Goal: Task Accomplishment & Management: Manage account settings

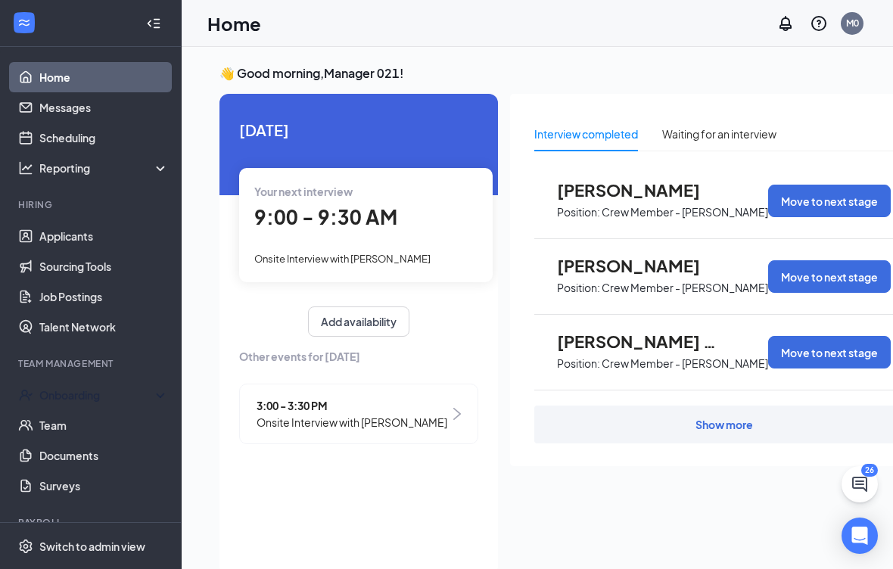
click at [113, 397] on div "Onboarding" at bounding box center [97, 395] width 117 height 15
click at [115, 419] on link "Overview" at bounding box center [103, 425] width 129 height 30
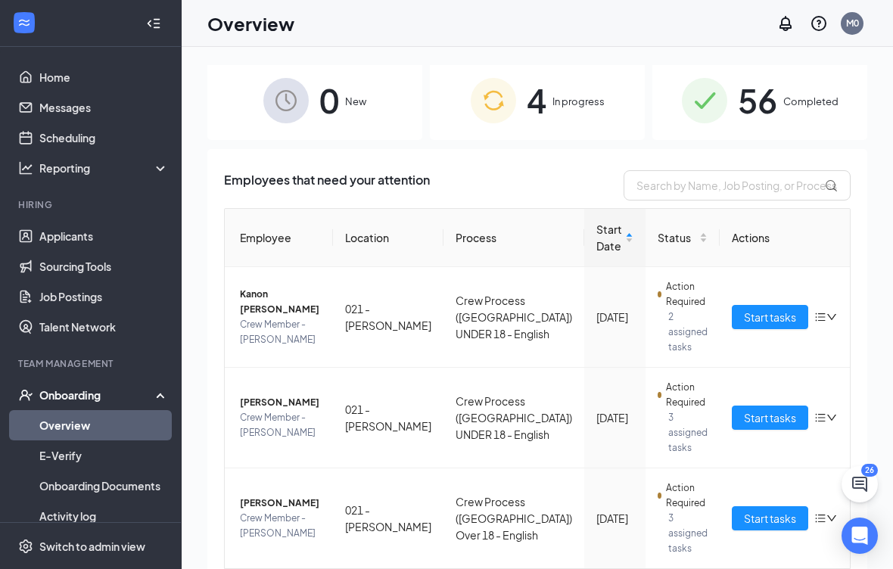
scroll to position [4, 0]
click at [725, 98] on img at bounding box center [704, 101] width 45 height 45
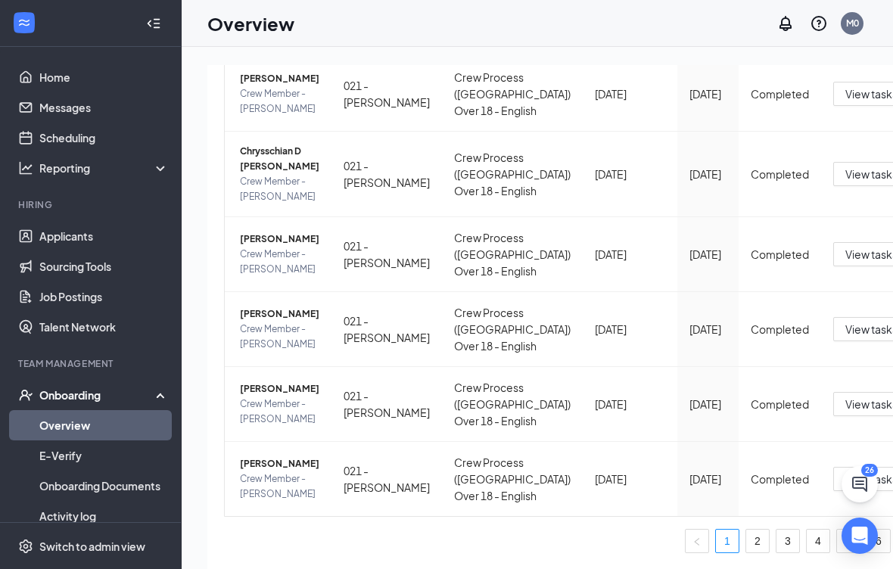
scroll to position [970, 0]
click at [867, 553] on link "6" at bounding box center [878, 541] width 23 height 23
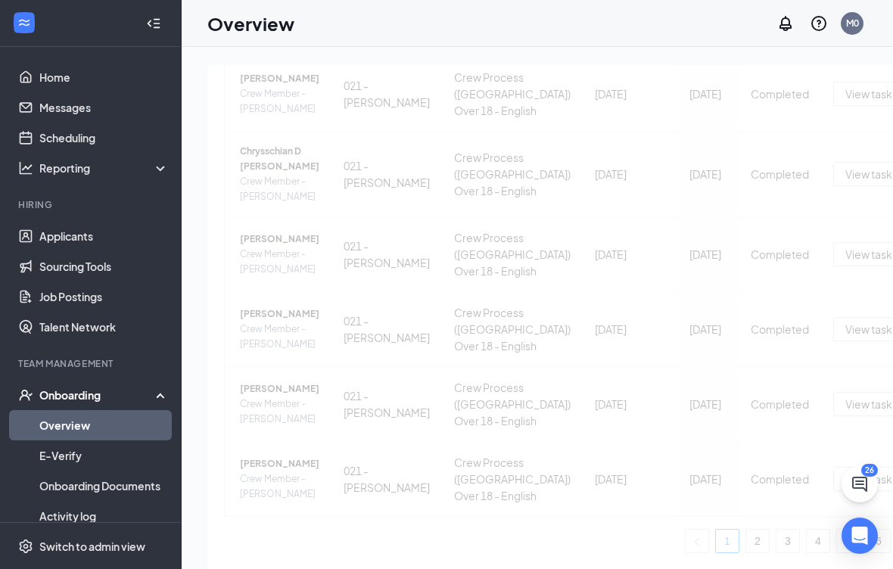
click at [747, 553] on div "Employee Location Process Onboarded date Start Date Status Actions [PERSON_NAME…" at bounding box center [617, 125] width 787 height 855
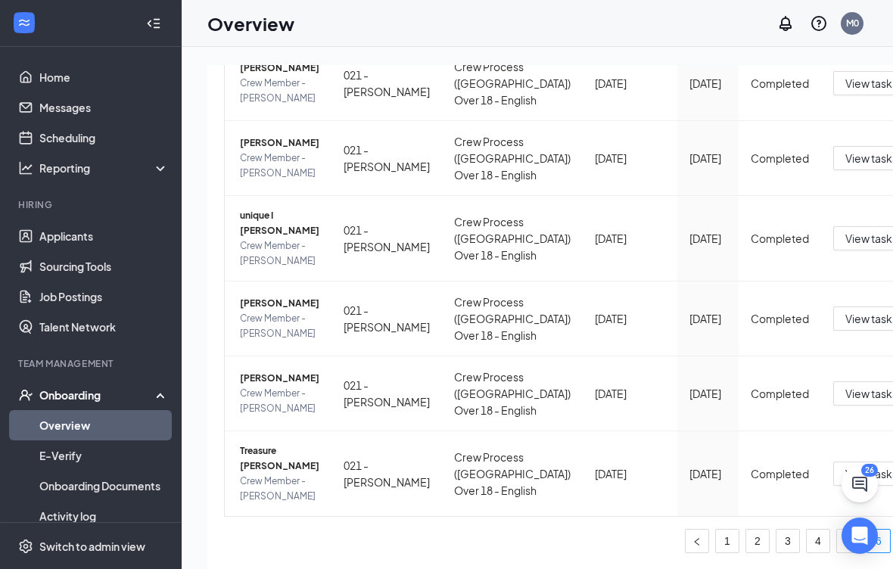
scroll to position [471, 0]
click at [837, 553] on link "5" at bounding box center [848, 541] width 23 height 23
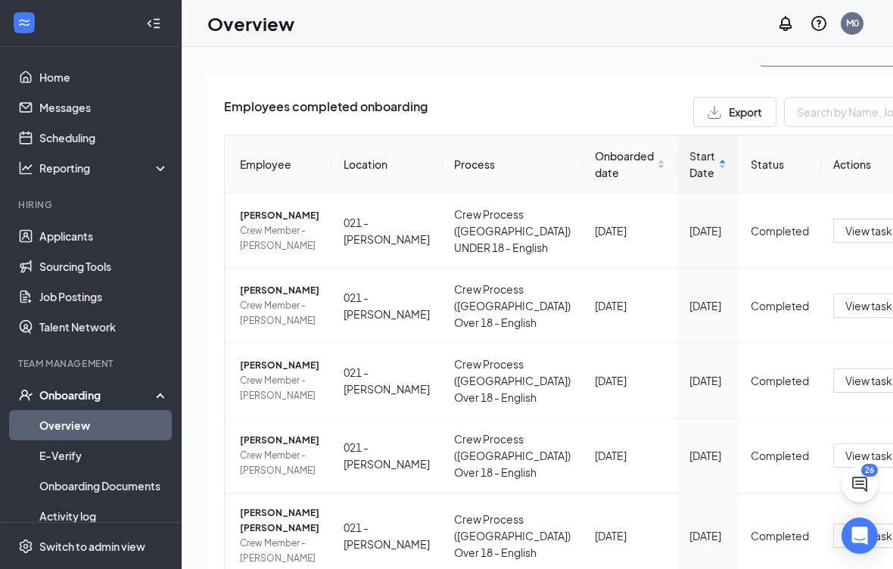
scroll to position [77, 1]
click at [42, 384] on div "Onboarding" at bounding box center [91, 395] width 182 height 30
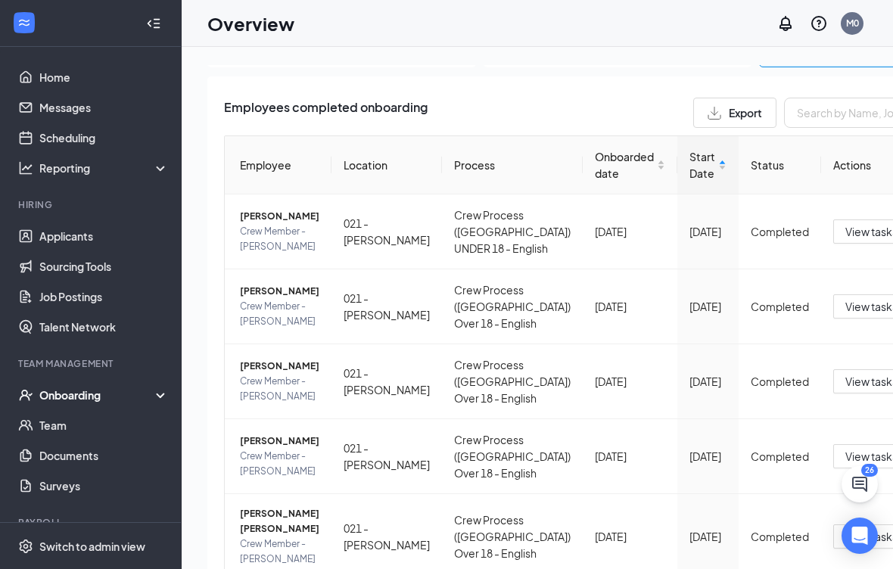
click at [48, 406] on div "Onboarding" at bounding box center [91, 395] width 182 height 30
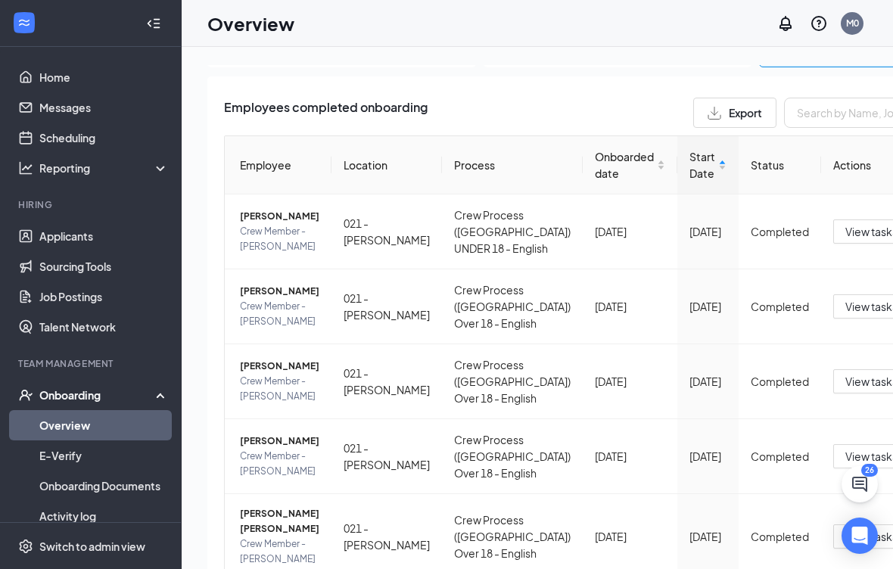
click at [51, 390] on div "Onboarding" at bounding box center [97, 395] width 117 height 15
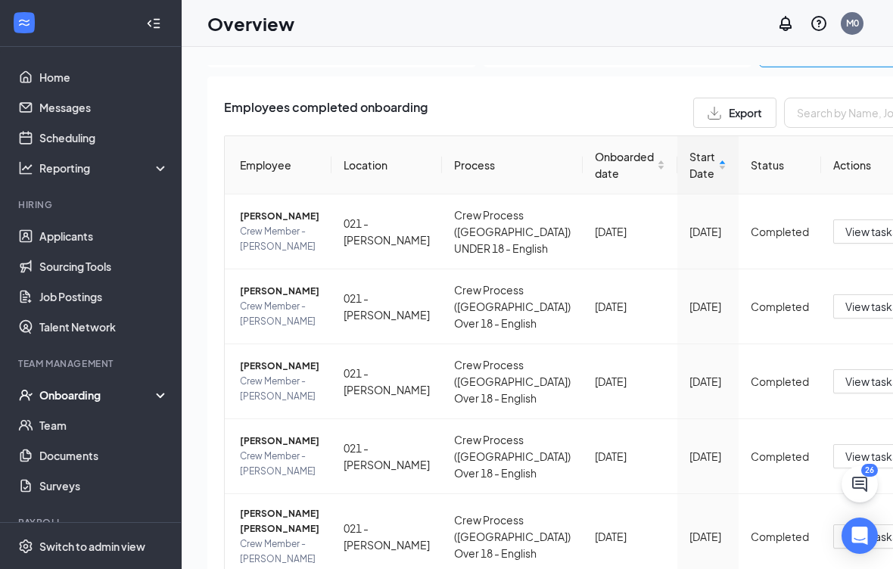
click at [48, 393] on div "Onboarding" at bounding box center [97, 395] width 117 height 15
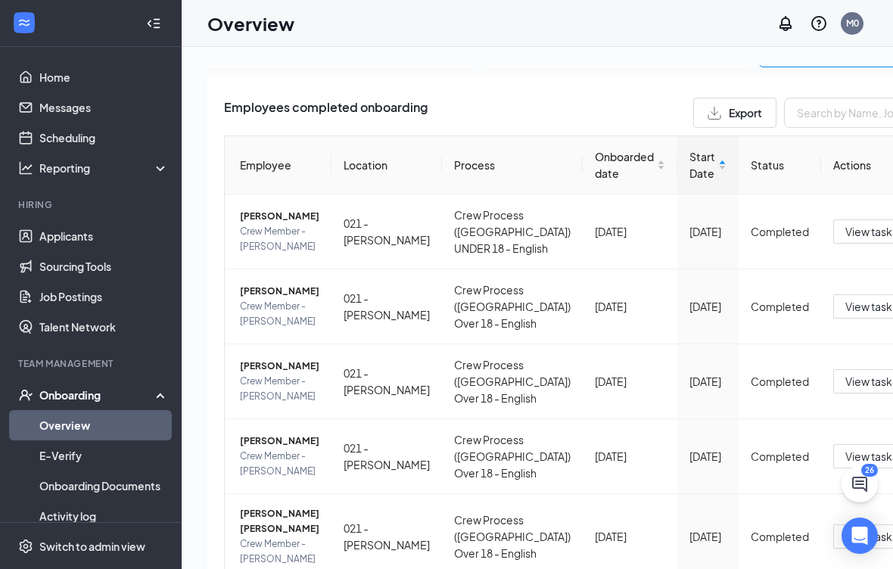
click at [223, 30] on h1 "Overview" at bounding box center [250, 24] width 87 height 26
click at [219, 11] on h1 "Overview" at bounding box center [250, 24] width 87 height 26
click at [218, 15] on h1 "Overview" at bounding box center [250, 24] width 87 height 26
click at [94, 229] on link "Applicants" at bounding box center [103, 236] width 129 height 30
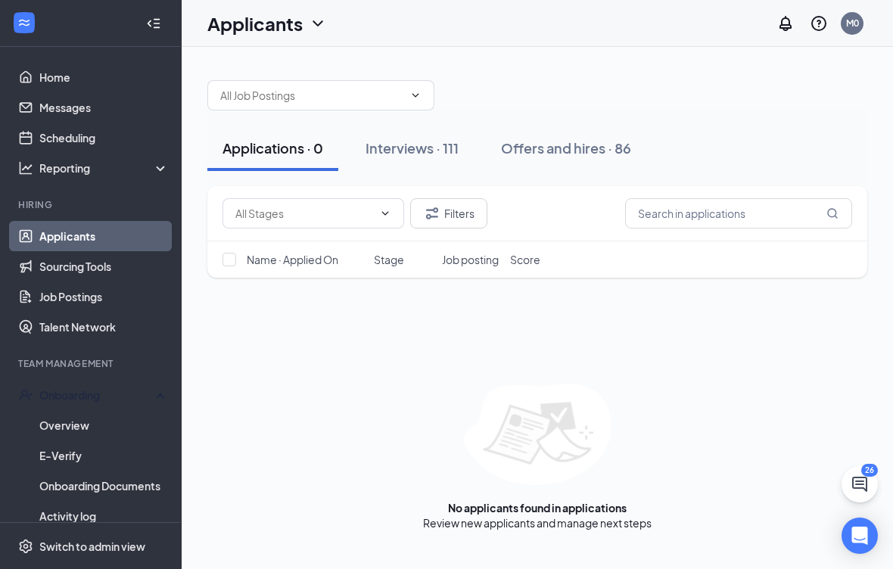
click at [129, 395] on div "Onboarding" at bounding box center [97, 395] width 117 height 15
click at [142, 389] on div "Onboarding" at bounding box center [97, 395] width 117 height 15
click at [129, 417] on link "Overview" at bounding box center [103, 425] width 129 height 30
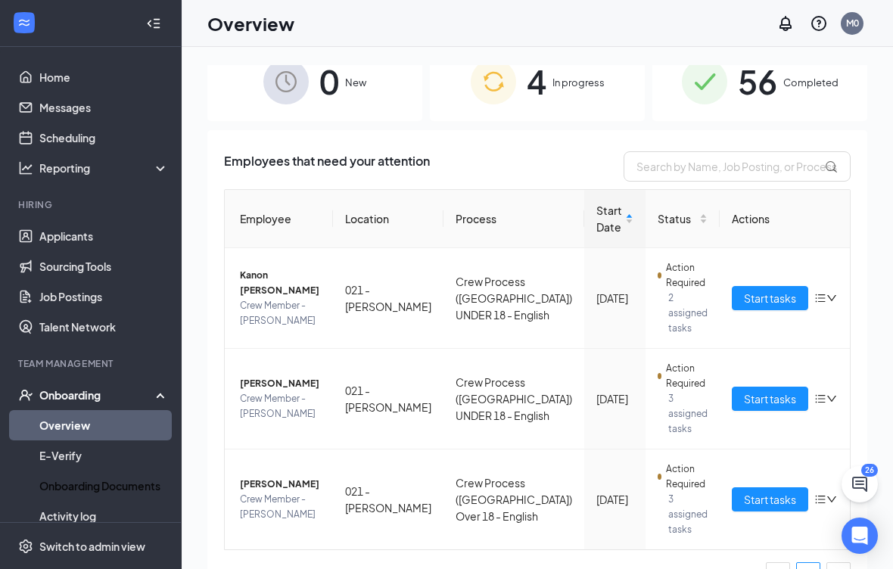
click at [58, 487] on link "Onboarding Documents" at bounding box center [103, 486] width 129 height 30
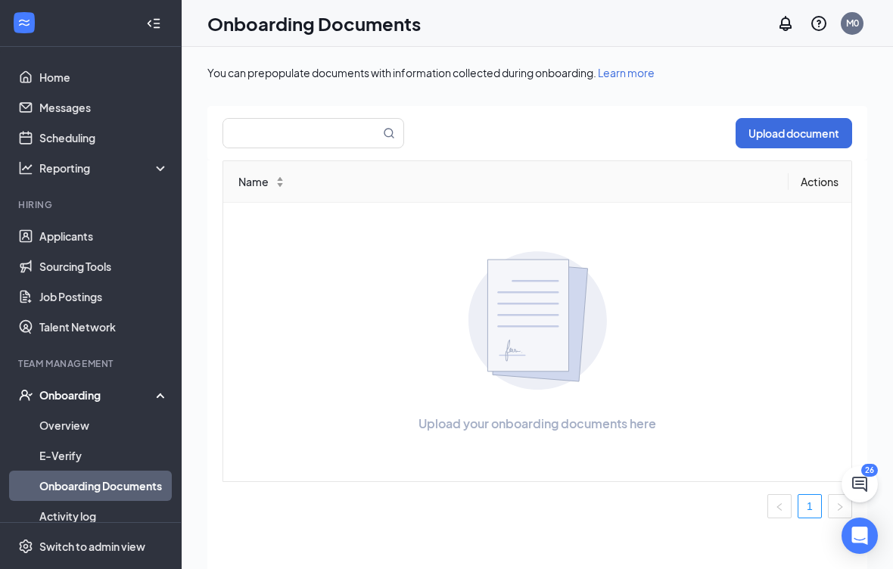
click at [48, 547] on link "Team" at bounding box center [103, 546] width 129 height 30
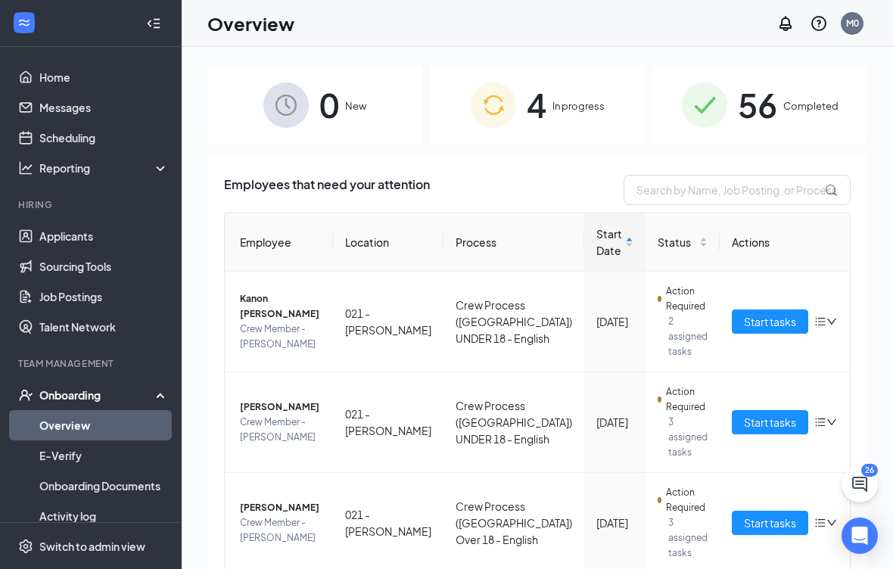
click at [755, 134] on div "56 Completed" at bounding box center [759, 104] width 215 height 79
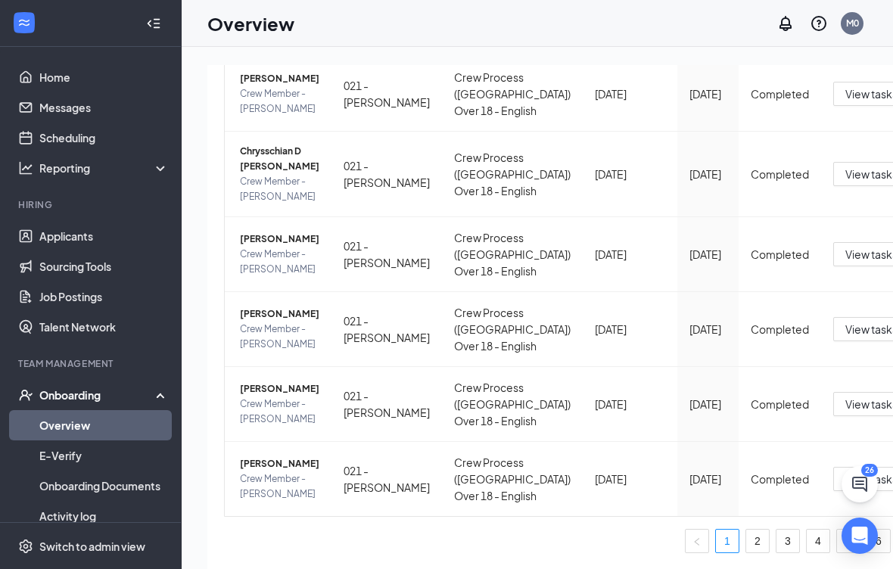
scroll to position [970, 0]
click at [867, 553] on link "6" at bounding box center [878, 541] width 23 height 23
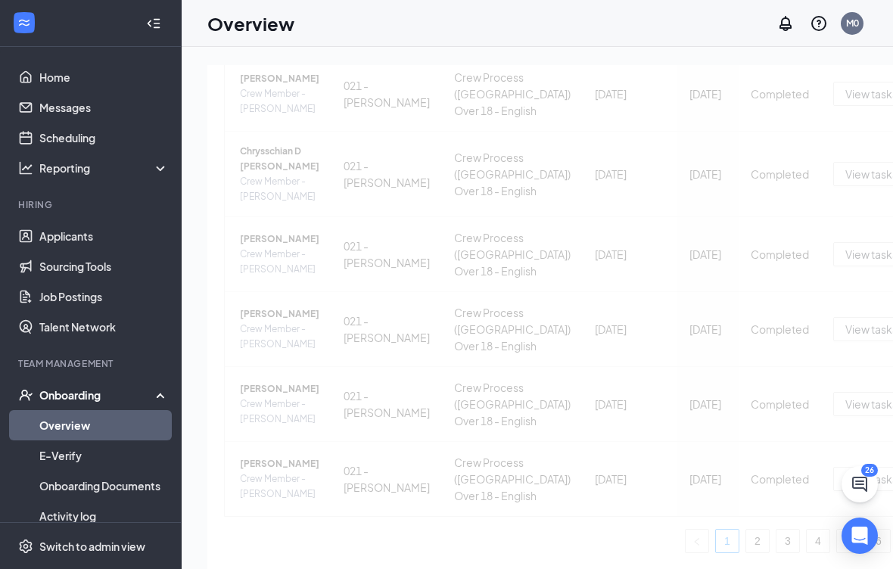
click at [741, 553] on div "Employee Location Process Onboarded date Start Date Status Actions [PERSON_NAME…" at bounding box center [617, 125] width 787 height 855
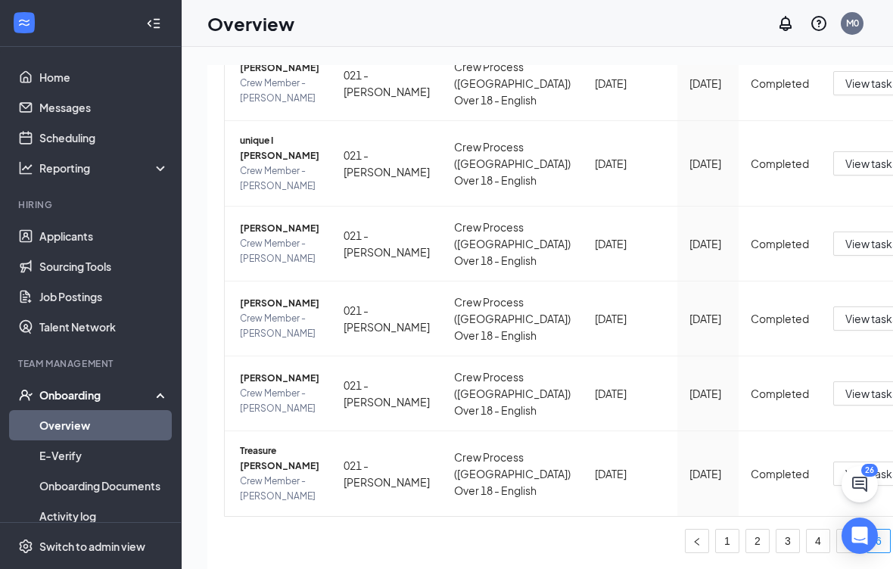
scroll to position [471, 0]
click at [714, 553] on div "Employee Location Process Onboarded date Start Date Status Actions [PERSON_NAME…" at bounding box center [617, 270] width 787 height 566
click at [837, 553] on link "5" at bounding box center [848, 541] width 23 height 23
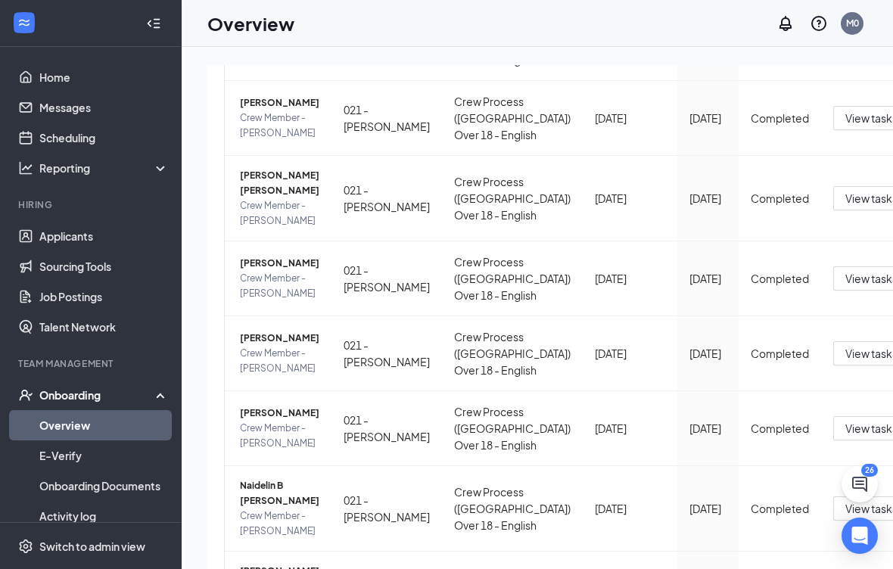
scroll to position [415, 1]
click at [47, 546] on link "Team" at bounding box center [103, 546] width 129 height 30
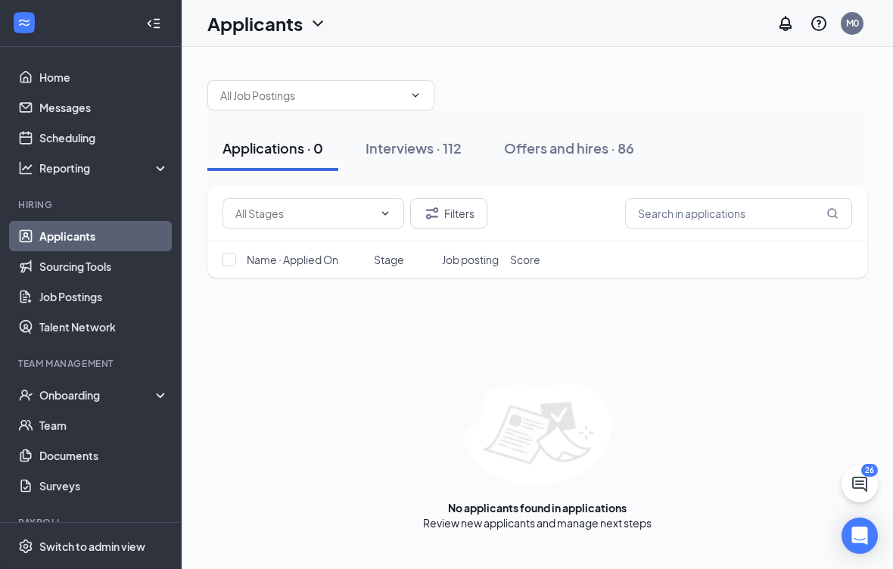
click at [609, 156] on div "Offers and hires · 86" at bounding box center [569, 148] width 130 height 19
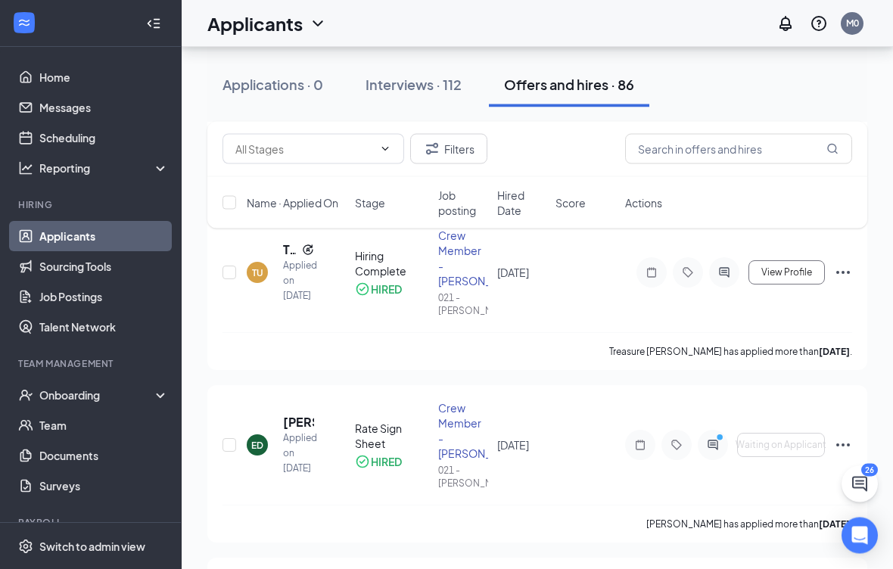
scroll to position [441, 0]
click at [677, 430] on div at bounding box center [677, 445] width 30 height 30
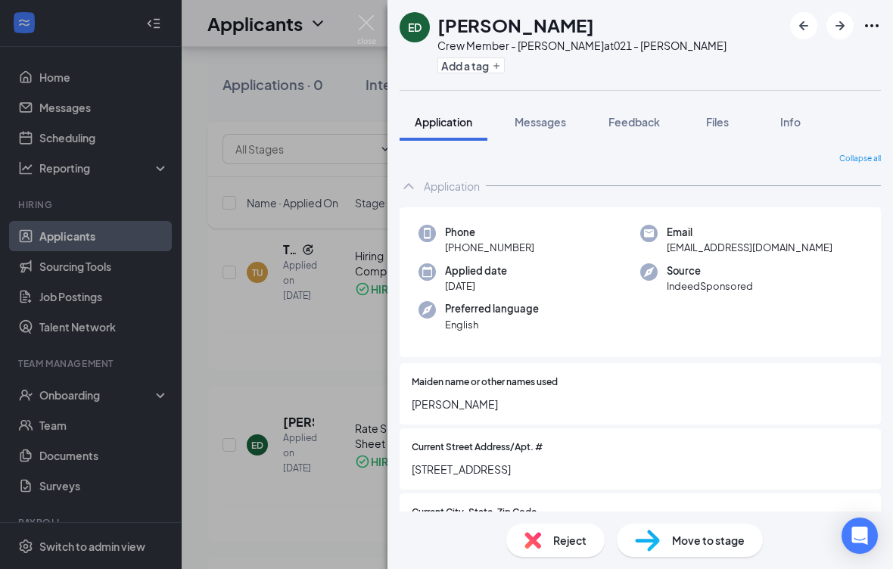
click at [333, 407] on div "ED Emily Diamond Crew Member - Dunn at 021 - Dunn Add a tag Application Message…" at bounding box center [446, 284] width 893 height 569
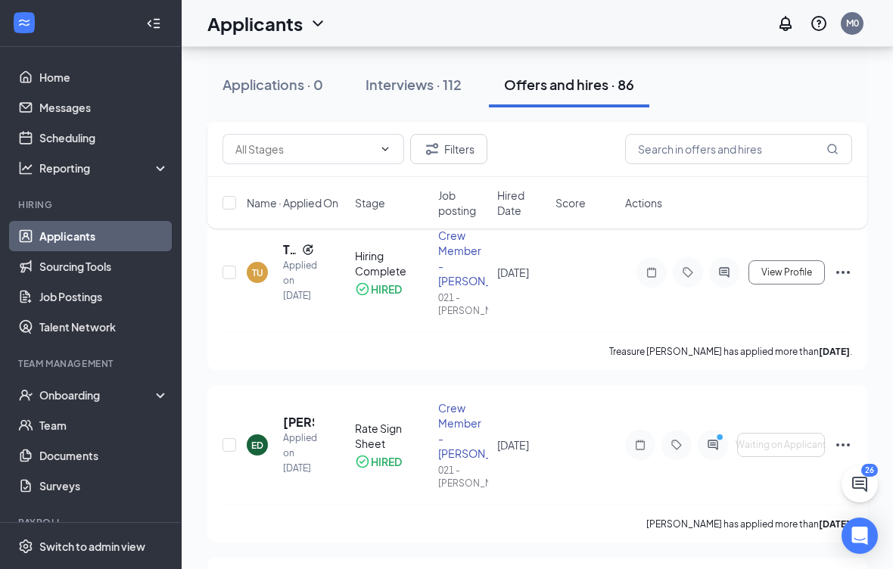
click at [324, 505] on div "Emily Diamond has applied more than 16 days ago ." at bounding box center [538, 524] width 630 height 38
click at [837, 436] on icon "Ellipses" at bounding box center [843, 445] width 18 height 18
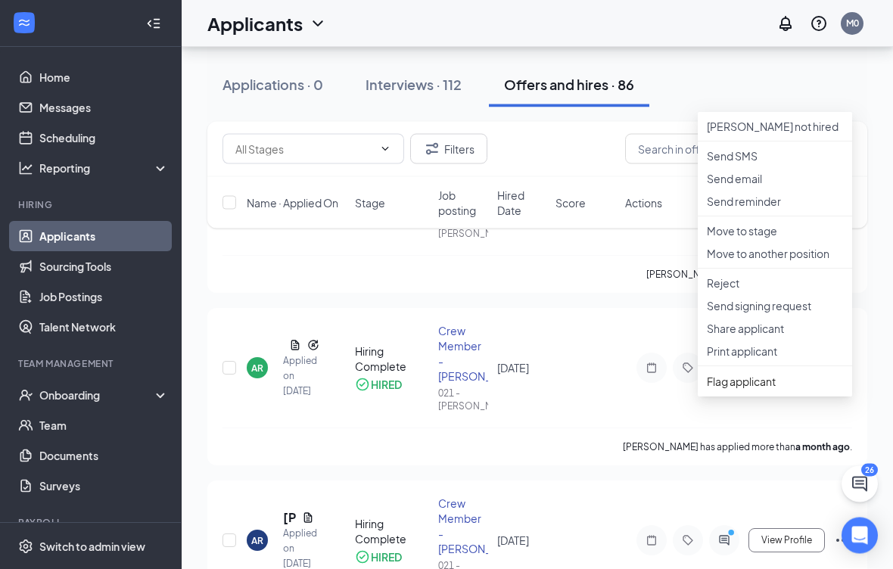
scroll to position [691, 0]
click at [789, 313] on p "Send signing request" at bounding box center [775, 304] width 136 height 15
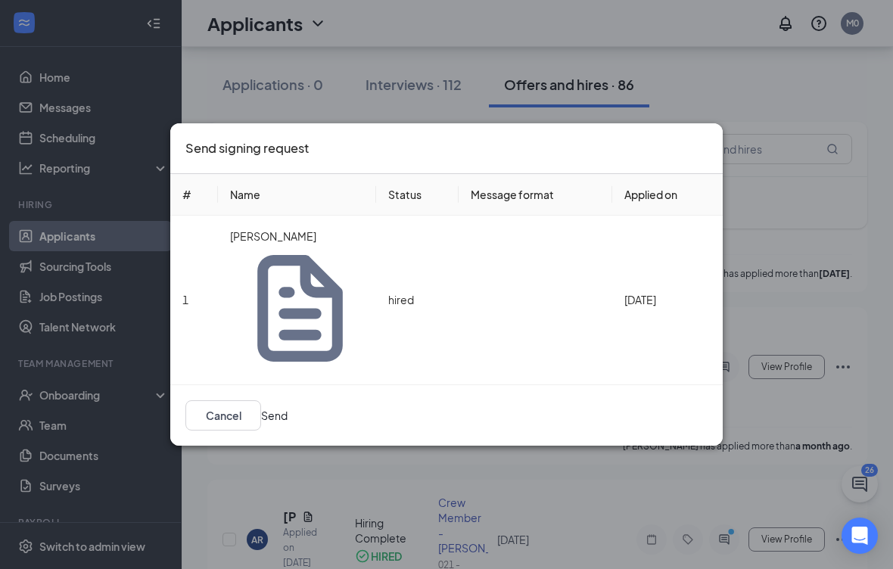
click at [261, 403] on button "Cancel" at bounding box center [223, 415] width 76 height 30
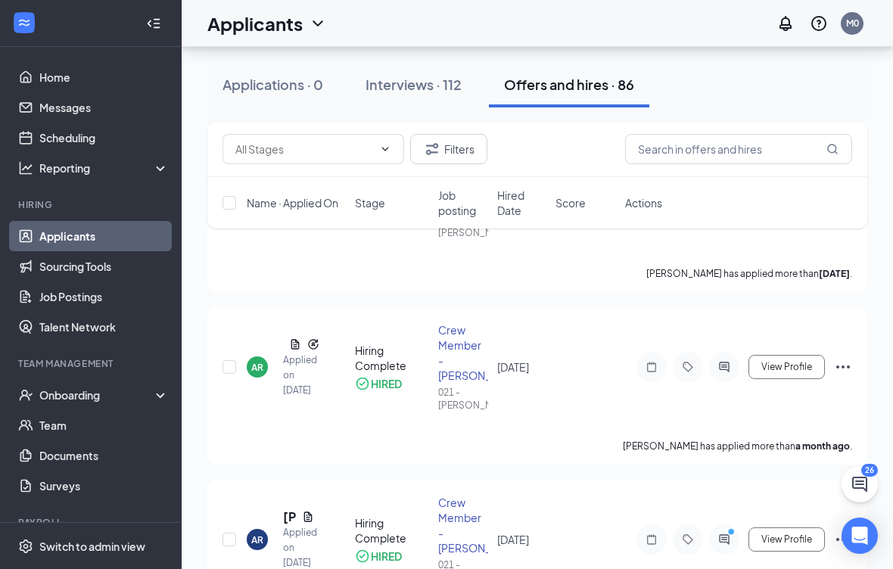
click at [784, 534] on span "View Profile" at bounding box center [786, 539] width 51 height 11
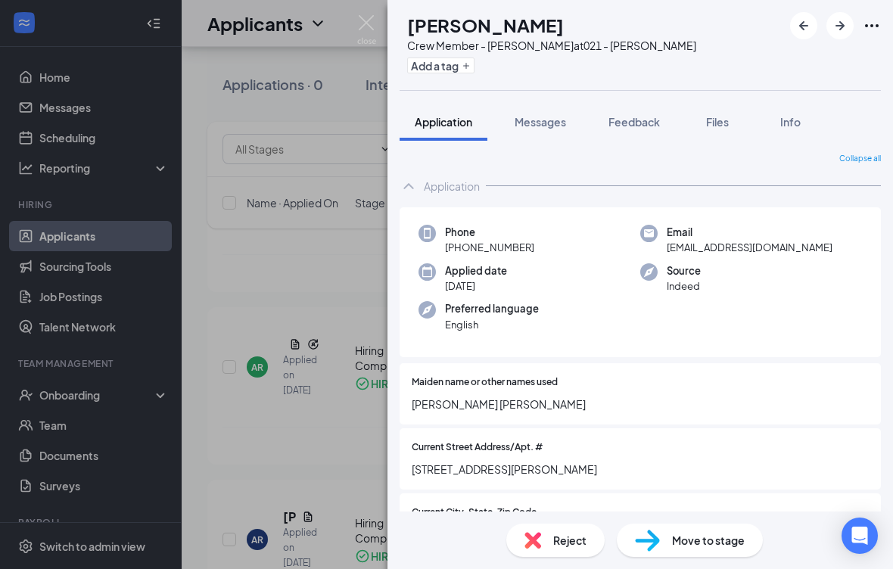
click at [707, 557] on div "Move to stage" at bounding box center [690, 540] width 146 height 33
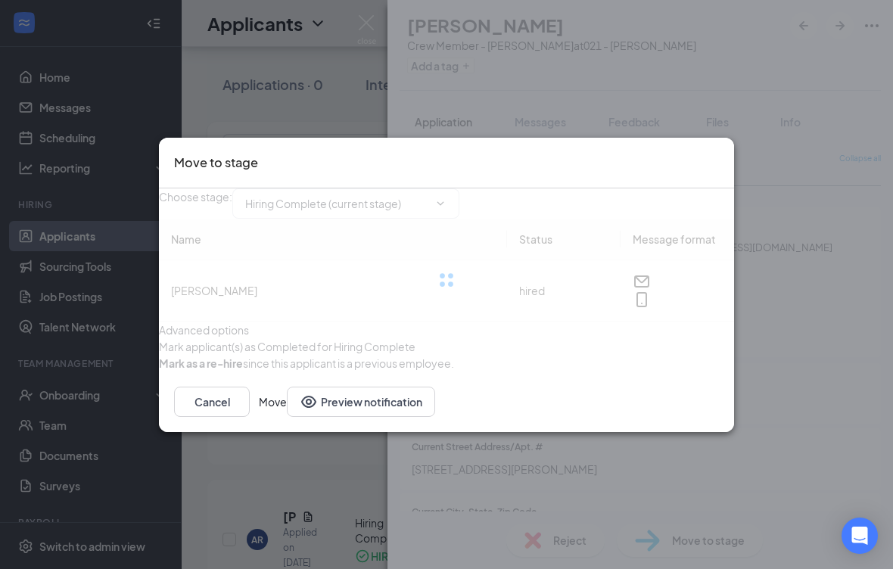
type input "Hiring Complete (current stage)"
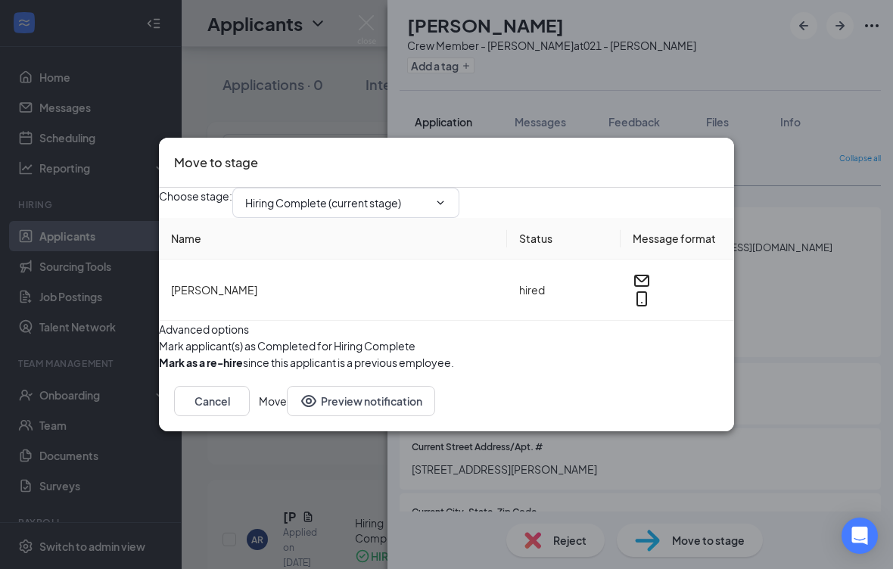
click at [287, 416] on button "Move" at bounding box center [273, 401] width 28 height 30
click at [727, 138] on div "Move to stage" at bounding box center [446, 163] width 575 height 51
click at [725, 138] on div "Move to stage" at bounding box center [446, 163] width 575 height 51
click at [250, 416] on button "Cancel" at bounding box center [212, 401] width 76 height 30
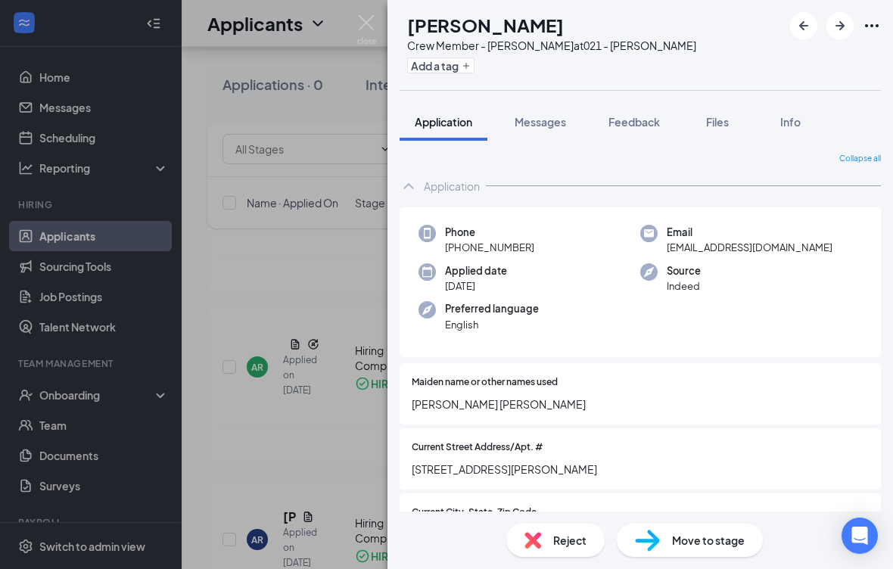
click at [355, 528] on div "AR Andrés Ruiz Crew Member - Dunn at 021 - Dunn Add a tag Application Messages …" at bounding box center [446, 284] width 893 height 569
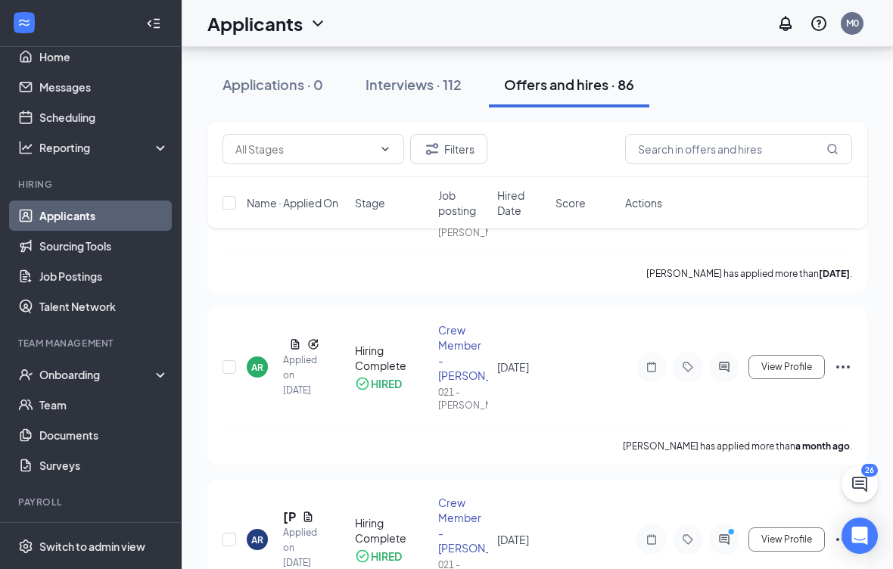
scroll to position [20, 0]
click at [104, 440] on link "Documents" at bounding box center [103, 436] width 129 height 30
